Goal: Task Accomplishment & Management: Manage account settings

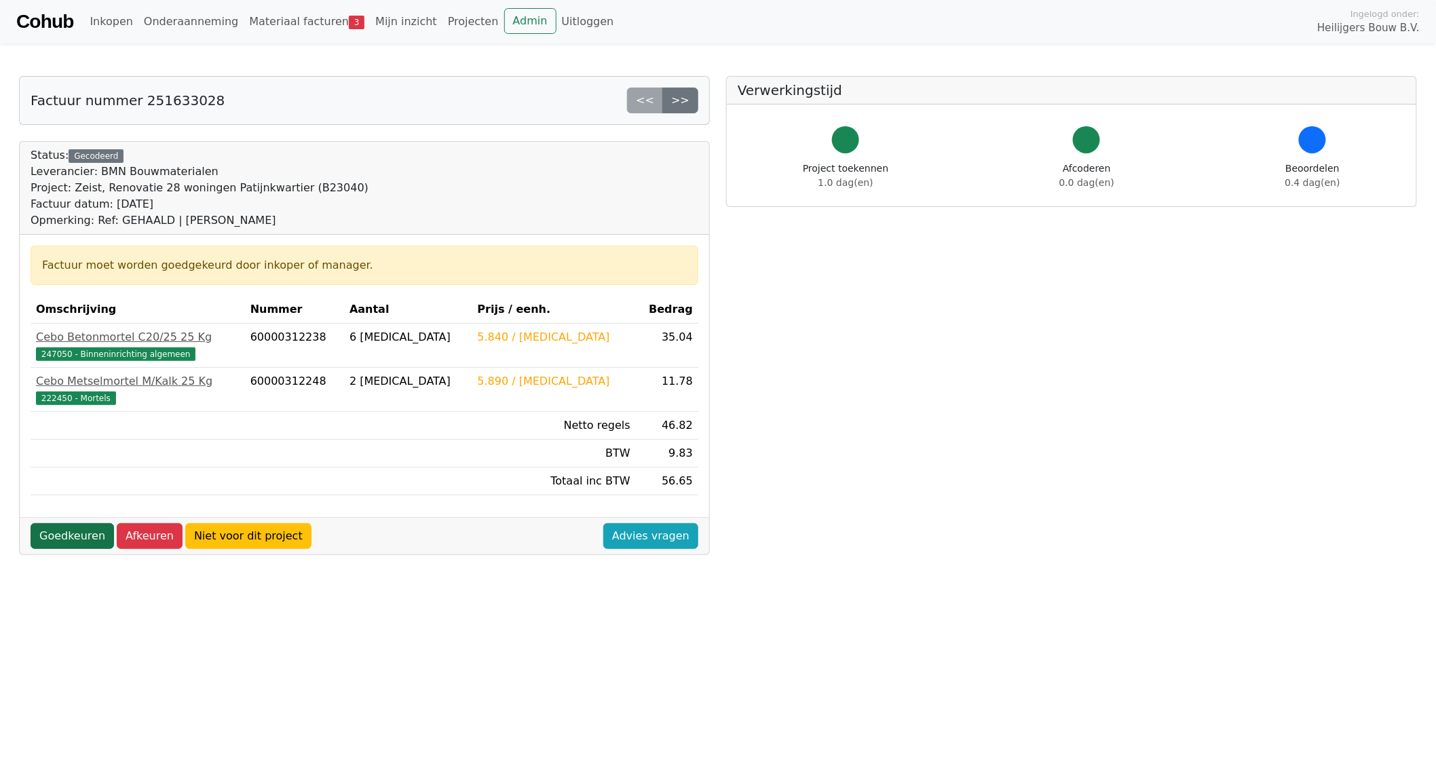
click at [53, 536] on link "Goedkeuren" at bounding box center [72, 536] width 83 height 26
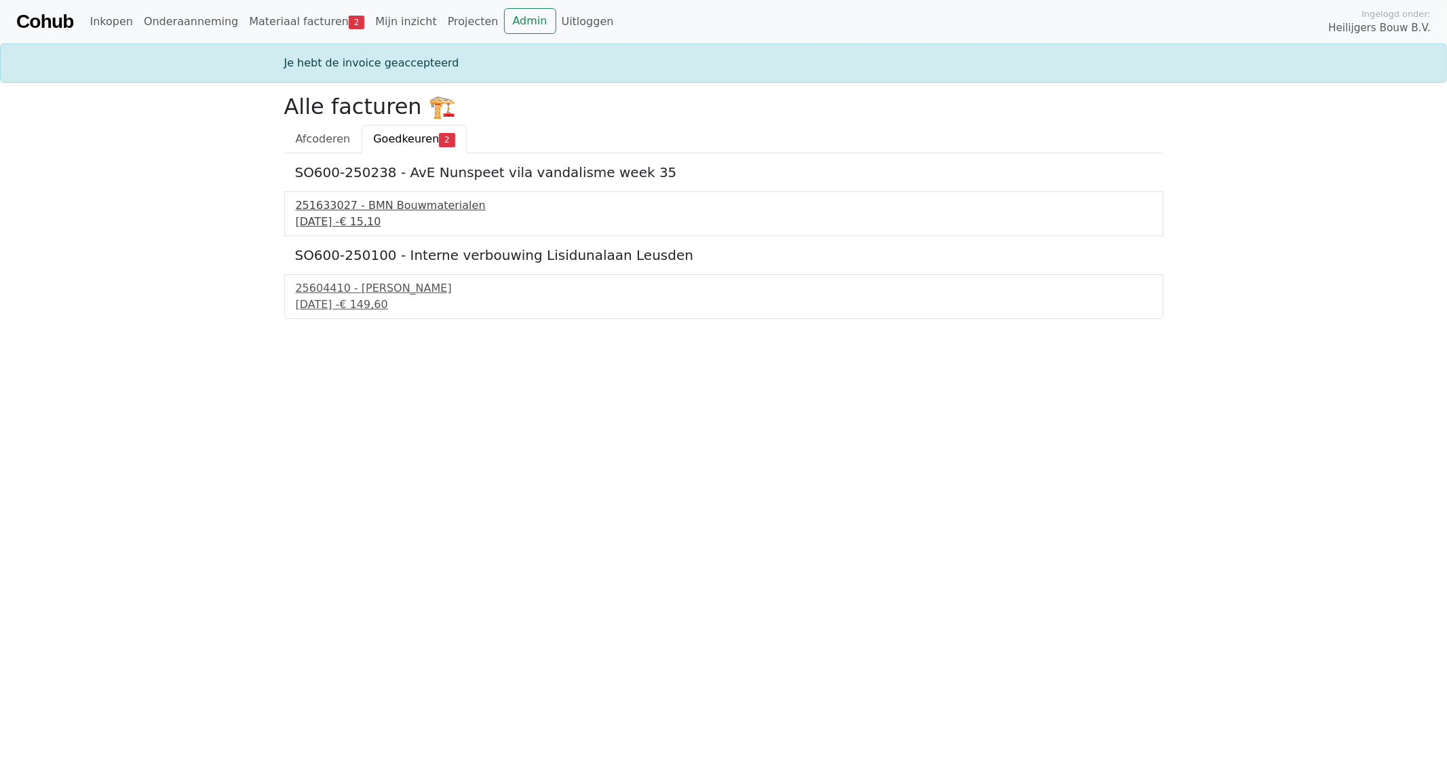
click at [373, 214] on div "18 september 2025 - € 15,10" at bounding box center [724, 222] width 856 height 16
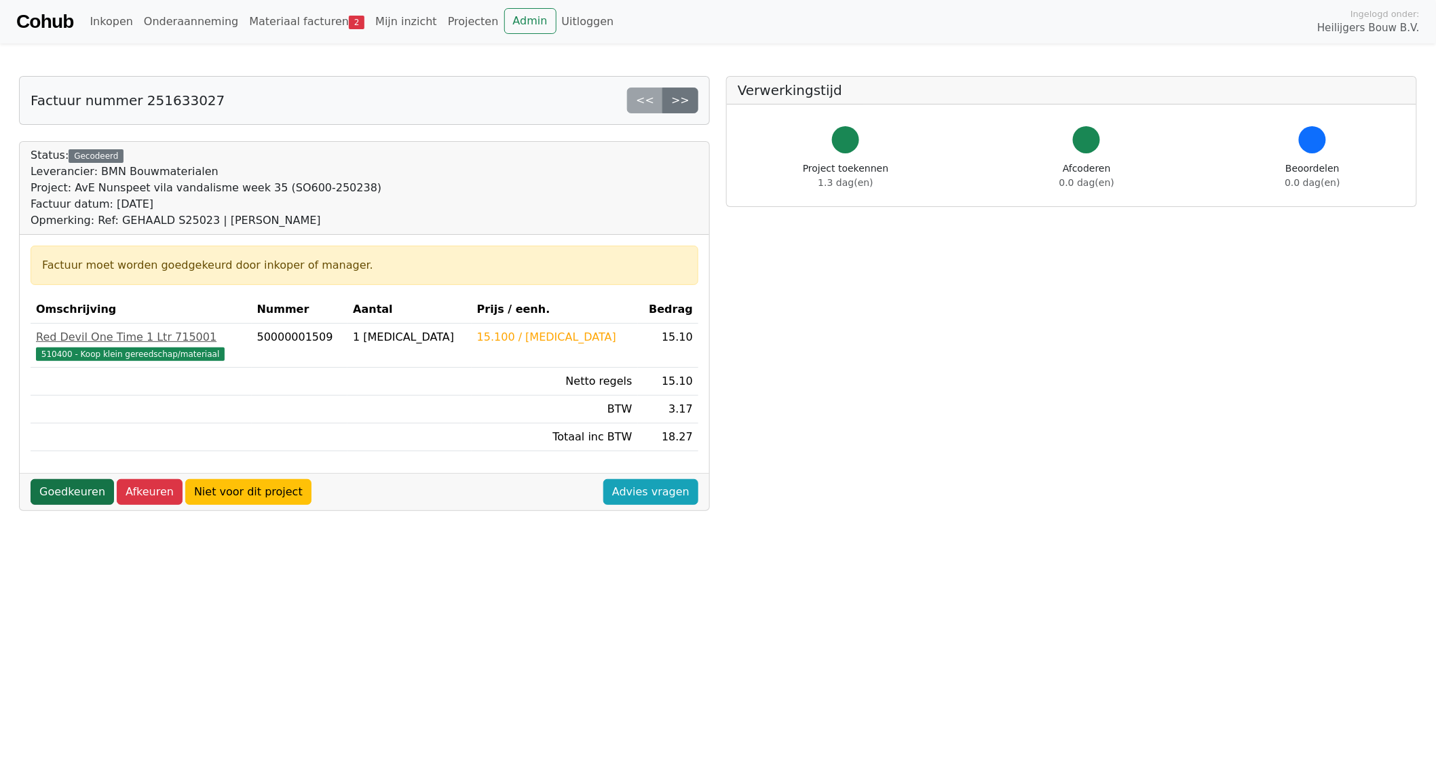
click at [66, 493] on link "Goedkeuren" at bounding box center [72, 492] width 83 height 26
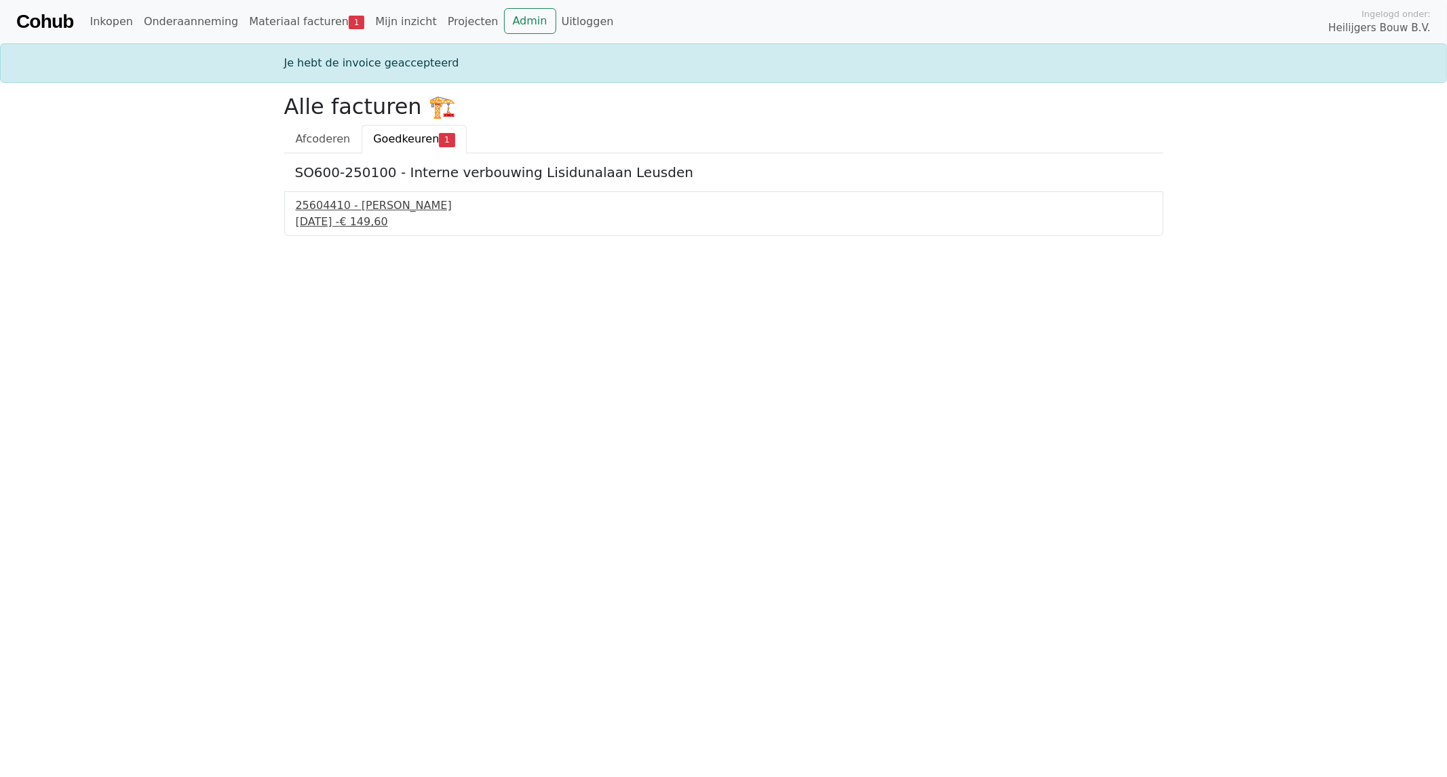
click at [355, 214] on div "18 september 2025 - € 149,60" at bounding box center [724, 222] width 856 height 16
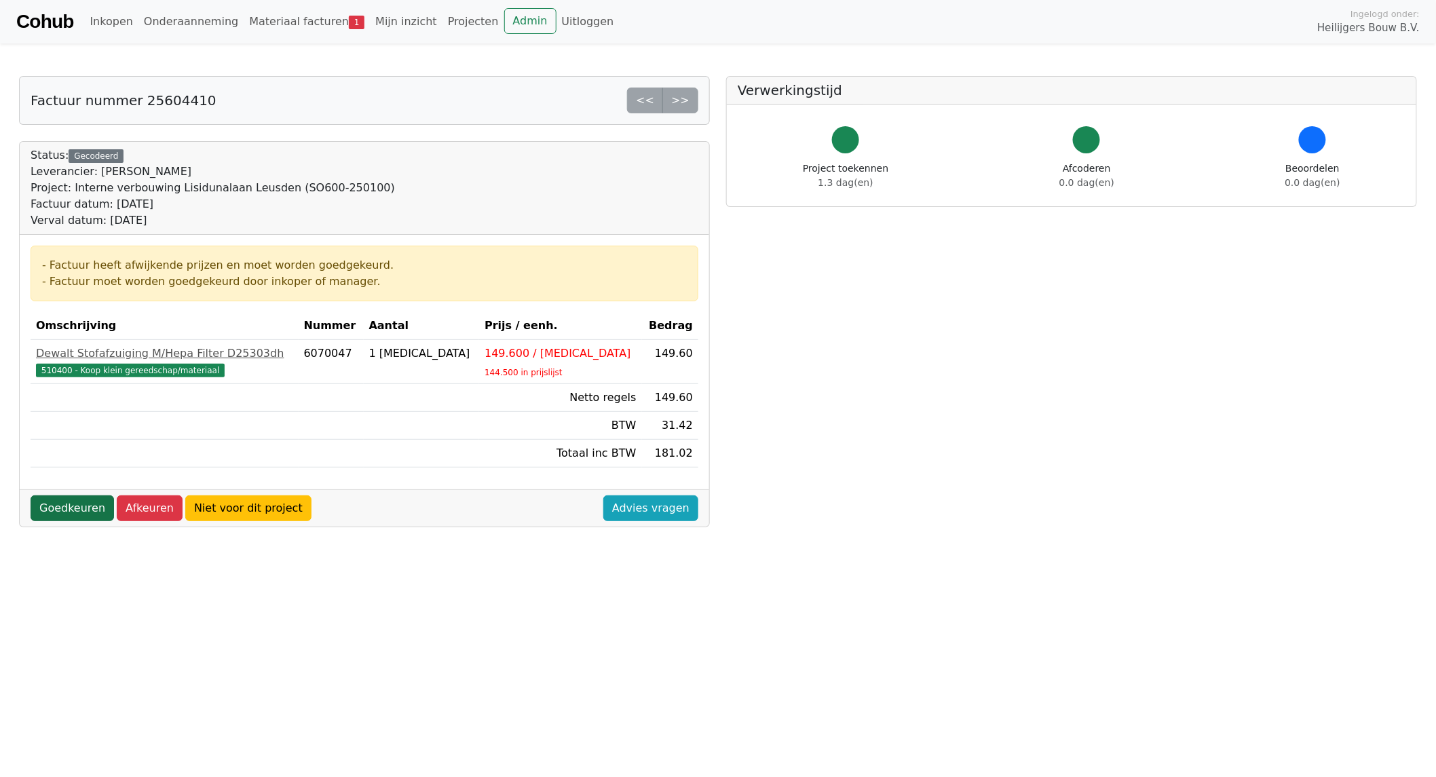
click at [65, 510] on link "Goedkeuren" at bounding box center [72, 508] width 83 height 26
